Goal: Information Seeking & Learning: Find specific fact

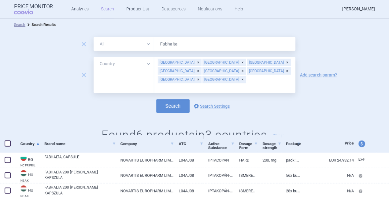
select select "country"
click at [82, 71] on span "remove" at bounding box center [84, 75] width 9 height 9
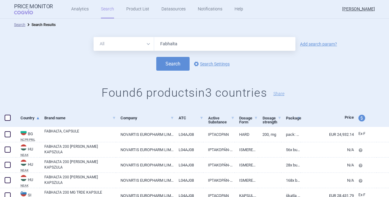
drag, startPoint x: 200, startPoint y: 43, endPoint x: 137, endPoint y: 48, distance: 62.9
click at [137, 48] on div "All Brand Name ATC Company Active Substance Country Newer than Fabhalta" at bounding box center [195, 44] width 202 height 14
type input "aspaveli"
click at [351, 61] on div "Search options Search Settings" at bounding box center [194, 64] width 389 height 14
click at [321, 43] on link "Add search param?" at bounding box center [318, 44] width 37 height 4
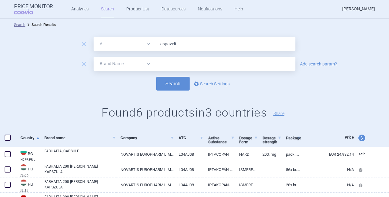
click at [148, 63] on select "All Brand Name ATC Company Active Substance Country Newer than" at bounding box center [124, 64] width 61 height 14
select select "country"
click at [94, 57] on select "All Brand Name ATC Company Active Substance Country Newer than" at bounding box center [124, 64] width 61 height 14
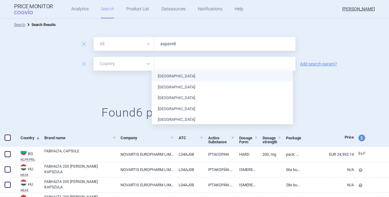
click at [176, 64] on input "text" at bounding box center [224, 64] width 135 height 8
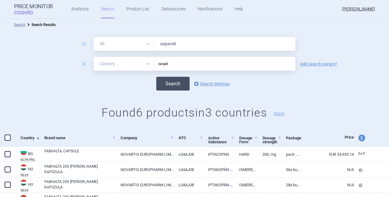
type input "israel"
click at [168, 87] on button "Search" at bounding box center [172, 84] width 33 height 14
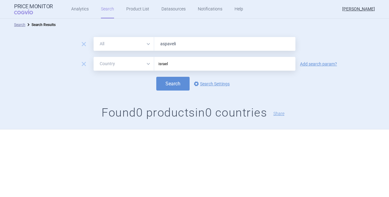
click at [186, 40] on input "aspaveli" at bounding box center [224, 44] width 141 height 14
drag, startPoint x: 186, startPoint y: 40, endPoint x: 129, endPoint y: 41, distance: 57.2
click at [129, 41] on div "All Brand Name ATC Company Active Substance Country Newer than aspaveli" at bounding box center [195, 44] width 202 height 14
type input "Fabhalta"
click at [177, 84] on button "Search" at bounding box center [172, 84] width 33 height 14
